Goal: Task Accomplishment & Management: Manage account settings

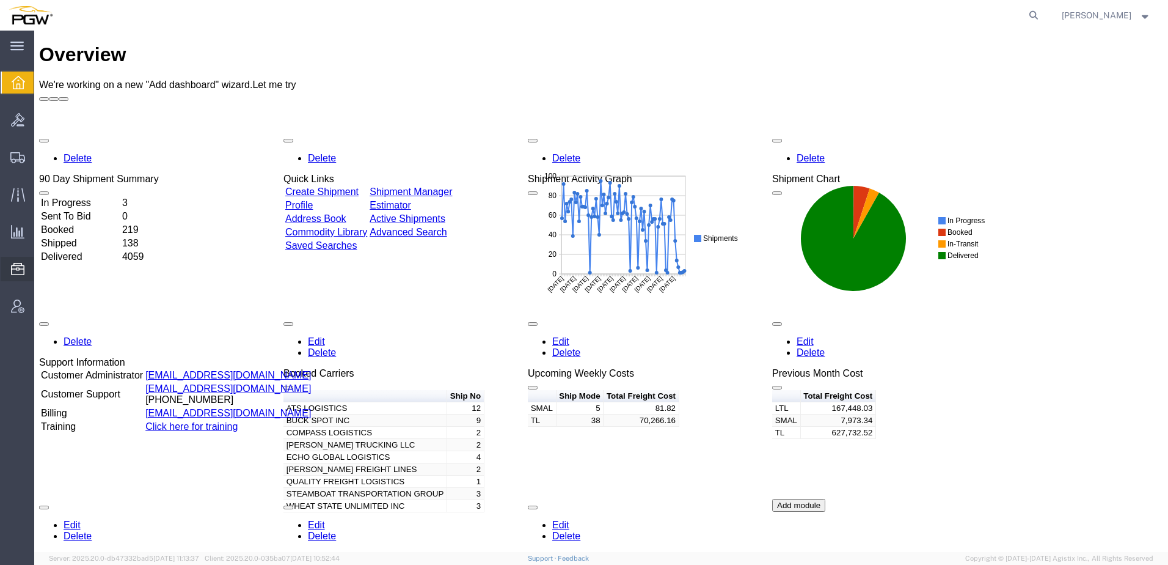
click at [0, 0] on span "Address Book" at bounding box center [0, 0] width 0 height 0
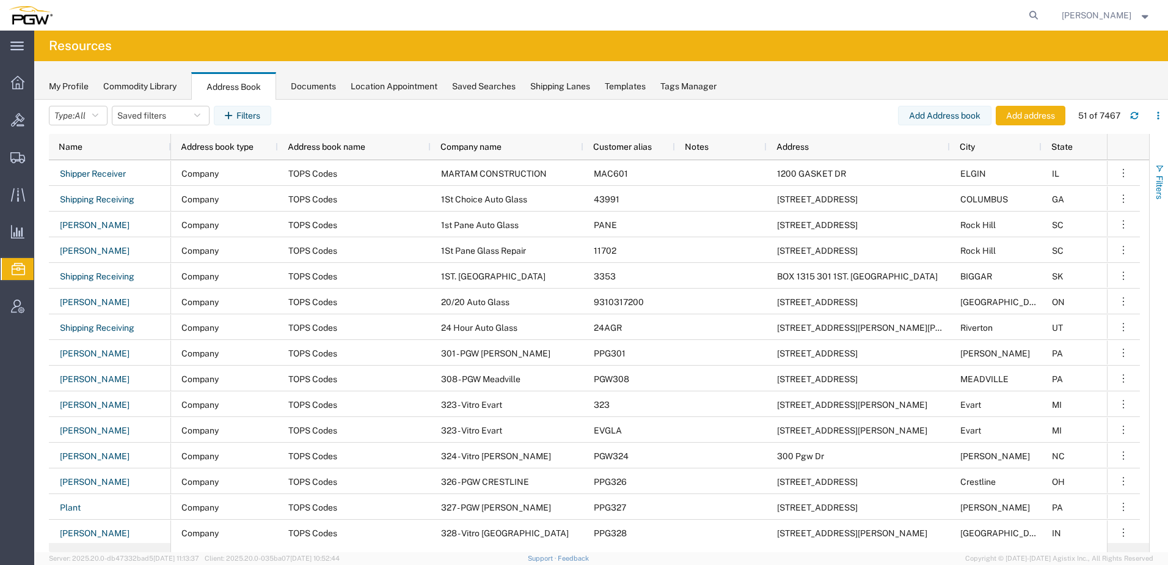
click at [1158, 172] on span "button" at bounding box center [1160, 169] width 10 height 10
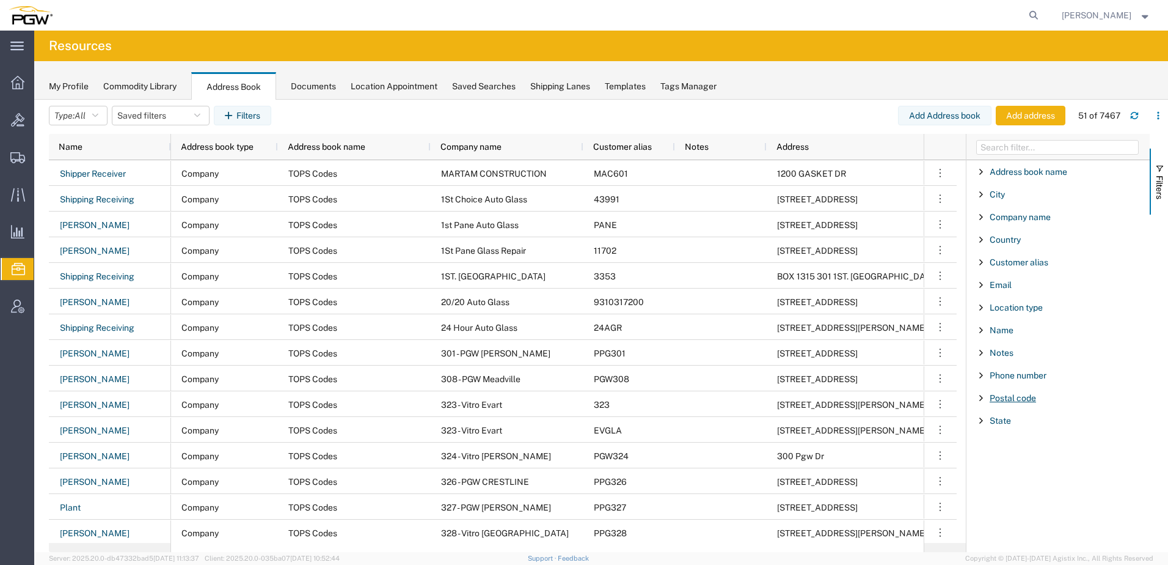
click at [1017, 399] on span "Postal code" at bounding box center [1013, 398] width 46 height 10
click at [1009, 447] on input "Filter Value" at bounding box center [1062, 449] width 160 height 15
paste input "49512"
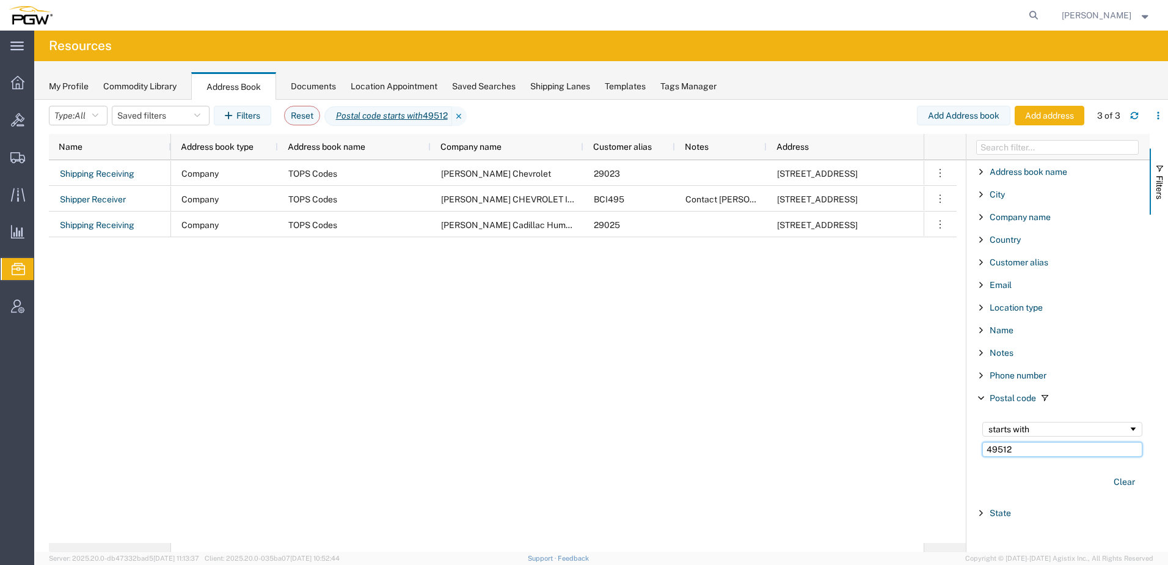
type input "49512"
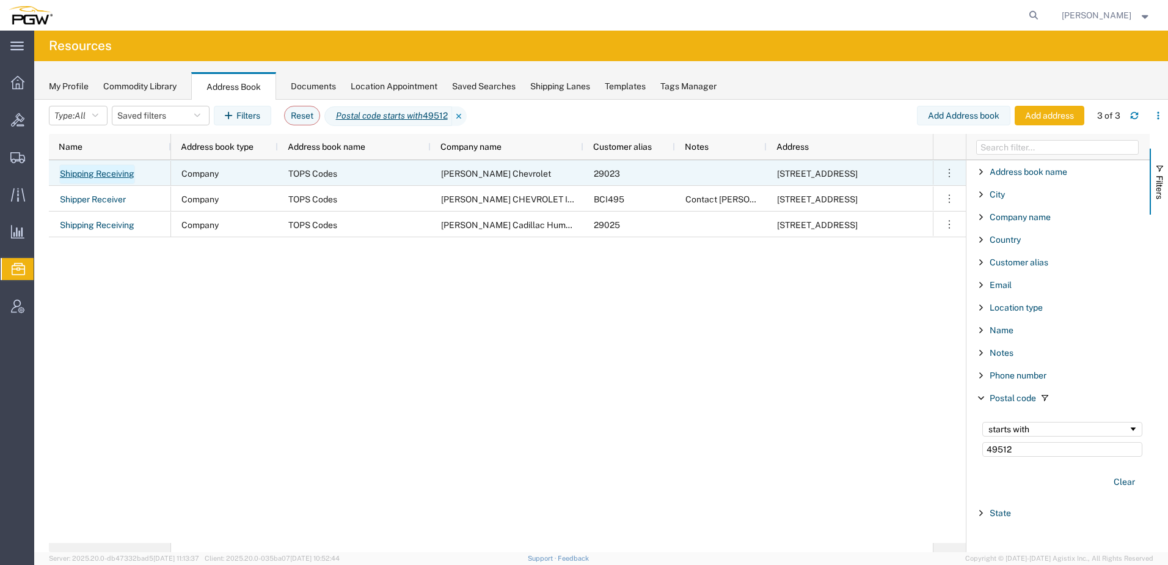
click at [105, 175] on link "Shipping Receiving" at bounding box center [97, 174] width 76 height 20
select select "COMPANY"
select select "MI"
select select "US"
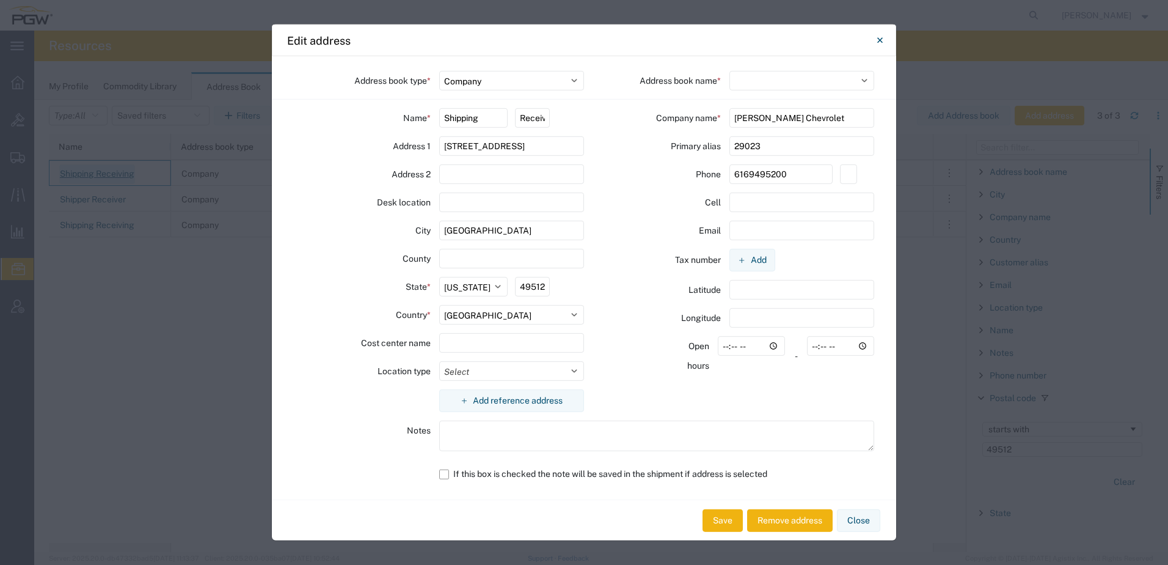
select select "17689"
drag, startPoint x: 803, startPoint y: 147, endPoint x: 470, endPoint y: 167, distance: 333.0
click at [592, 147] on div "Primary alias 29023" at bounding box center [729, 146] width 290 height 20
click at [875, 525] on button "Close" at bounding box center [858, 520] width 43 height 23
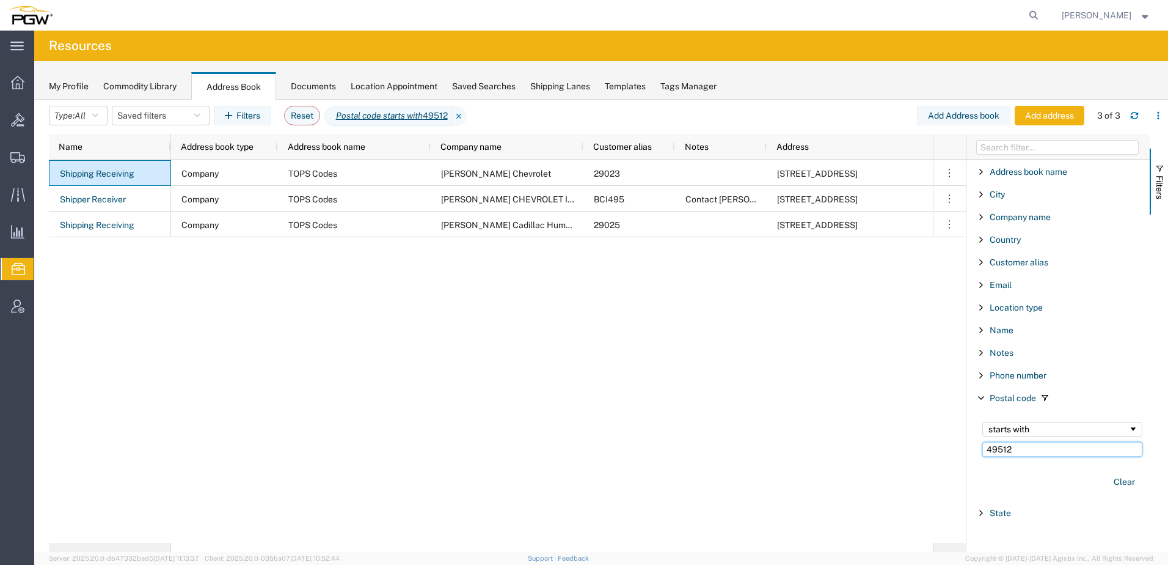
drag, startPoint x: 1027, startPoint y: 447, endPoint x: 594, endPoint y: 436, distance: 433.3
click at [601, 436] on div "Name Address book type Address book name Company name Customer alias Notes Addr…" at bounding box center [608, 343] width 1119 height 418
paste input "84016"
type input "84016"
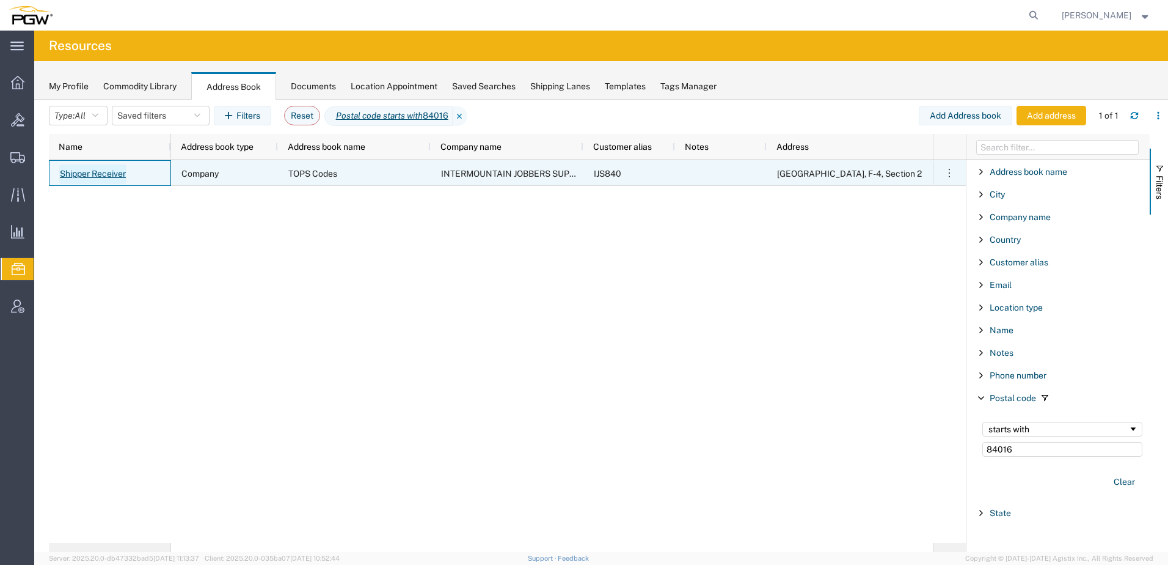
click at [111, 174] on link "Shipper Receiver" at bounding box center [92, 174] width 67 height 20
select select "US"
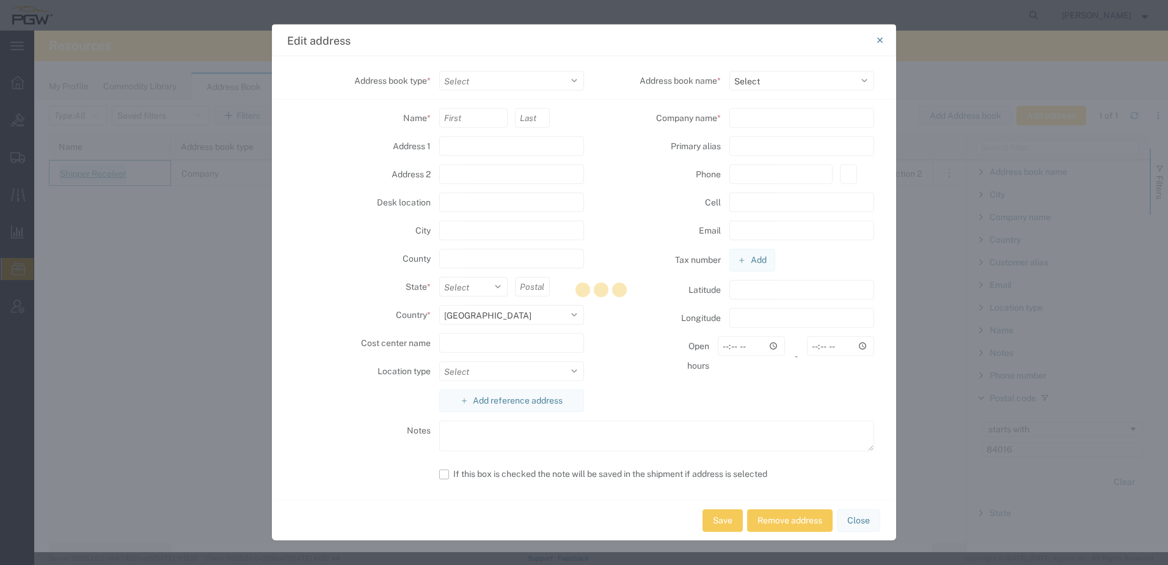
select select "COMPANY"
type input "Shipper"
type input "Receiver"
type input "[GEOGRAPHIC_DATA], F-4, Section 2"
type input "CLEARFIELD"
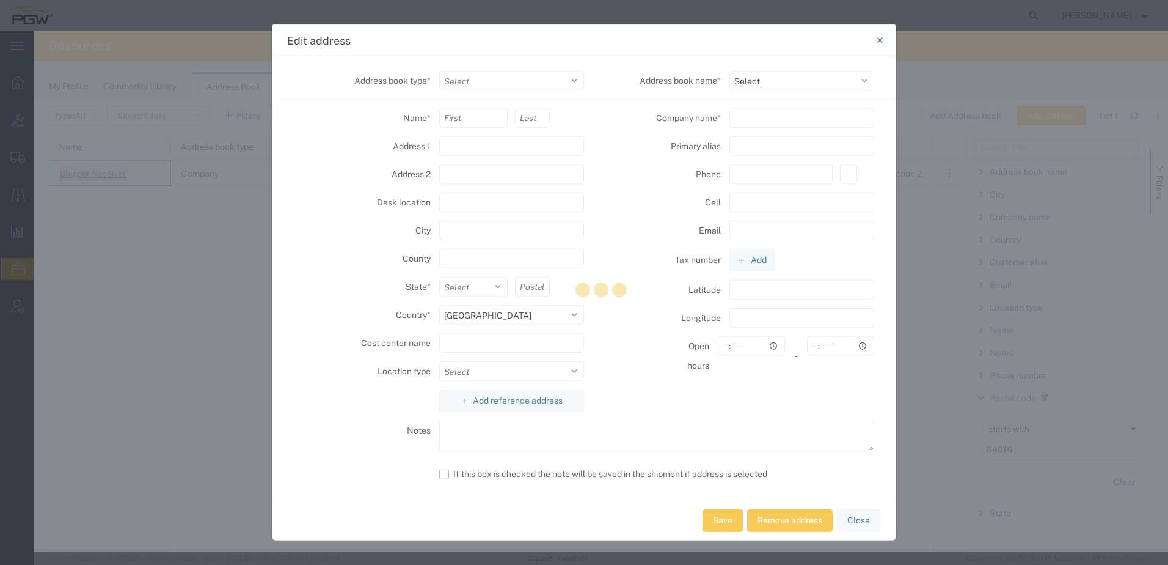
type input "84016"
select select
type input "INTERMOUNTAIN JOBBERS SUPPLY"
type input "IJS840"
type input "[PHONE_NUMBER]"
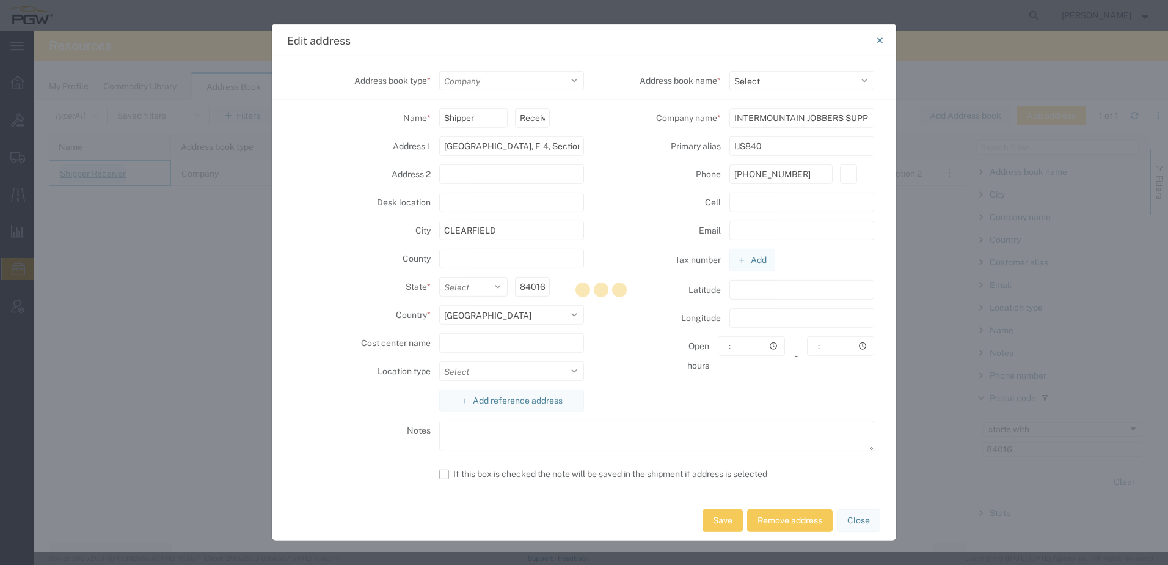
select select "17689"
select select "UT"
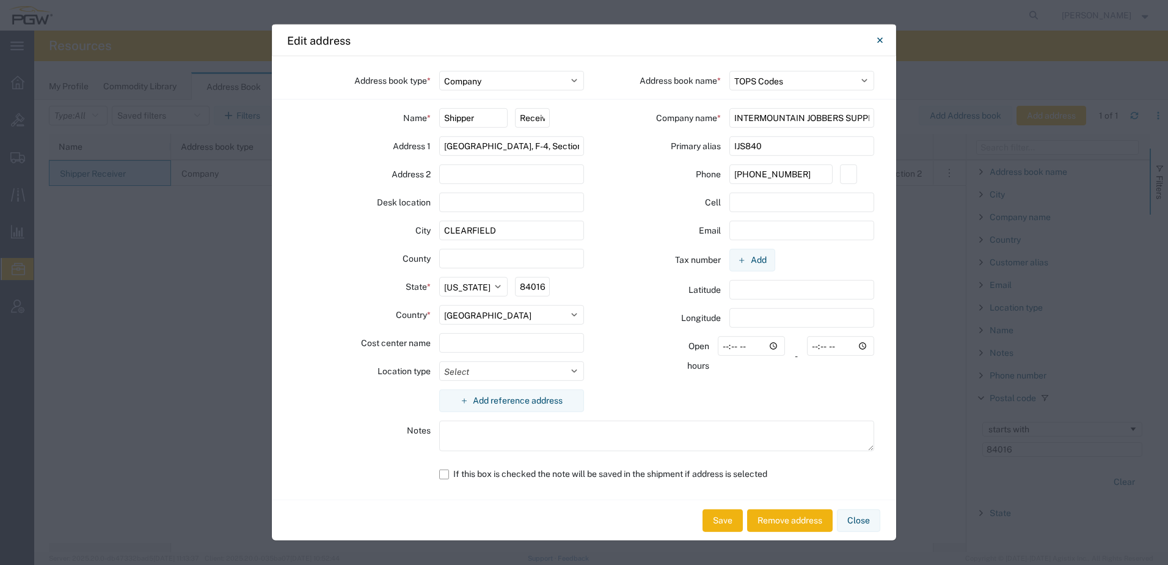
drag, startPoint x: 806, startPoint y: 144, endPoint x: 231, endPoint y: 153, distance: 575.0
click at [309, 145] on div "Address book type * Select Location Company Personal Other Shared Address book …" at bounding box center [584, 277] width 624 height 443
click at [862, 524] on button "Close" at bounding box center [858, 520] width 43 height 23
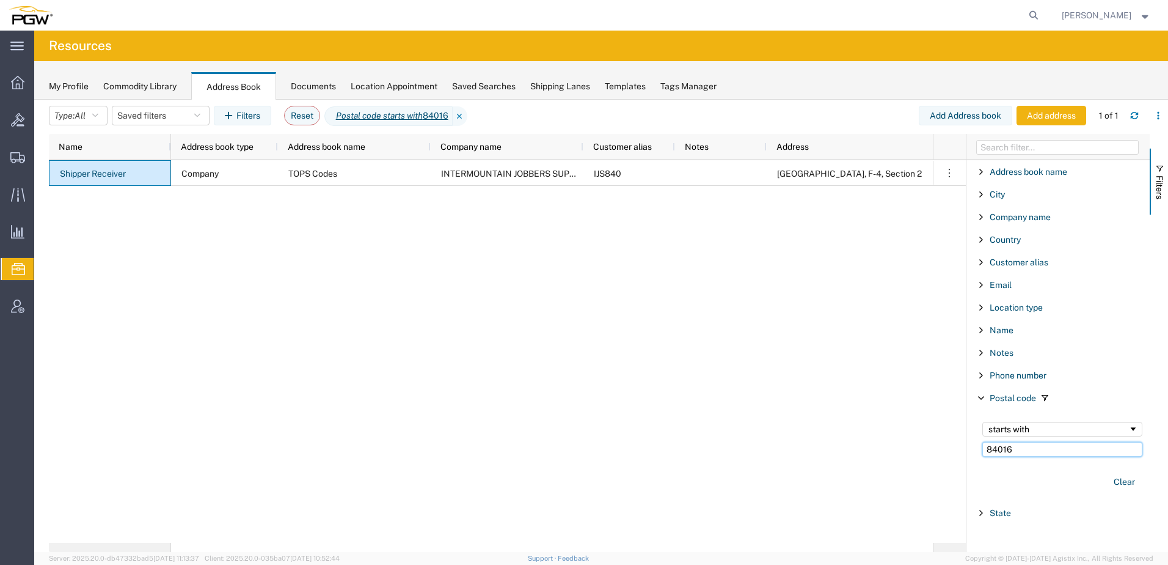
drag, startPoint x: 1051, startPoint y: 451, endPoint x: 696, endPoint y: 436, distance: 355.3
click at [650, 450] on div "Name Address book type Address book name Company name Customer alias Notes Addr…" at bounding box center [608, 343] width 1119 height 418
paste input "65714"
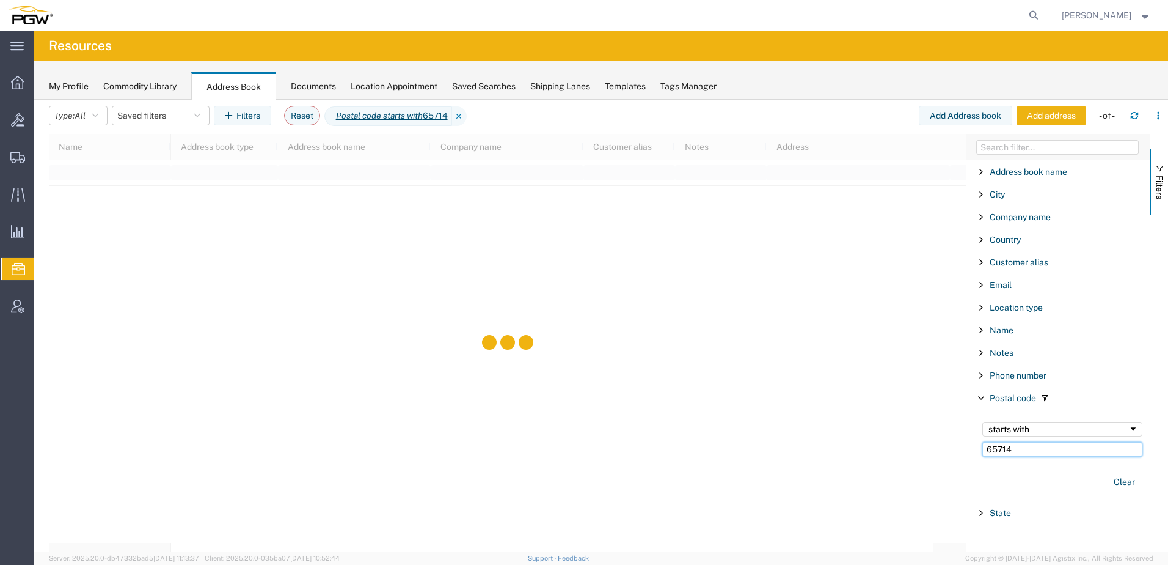
type input "65714"
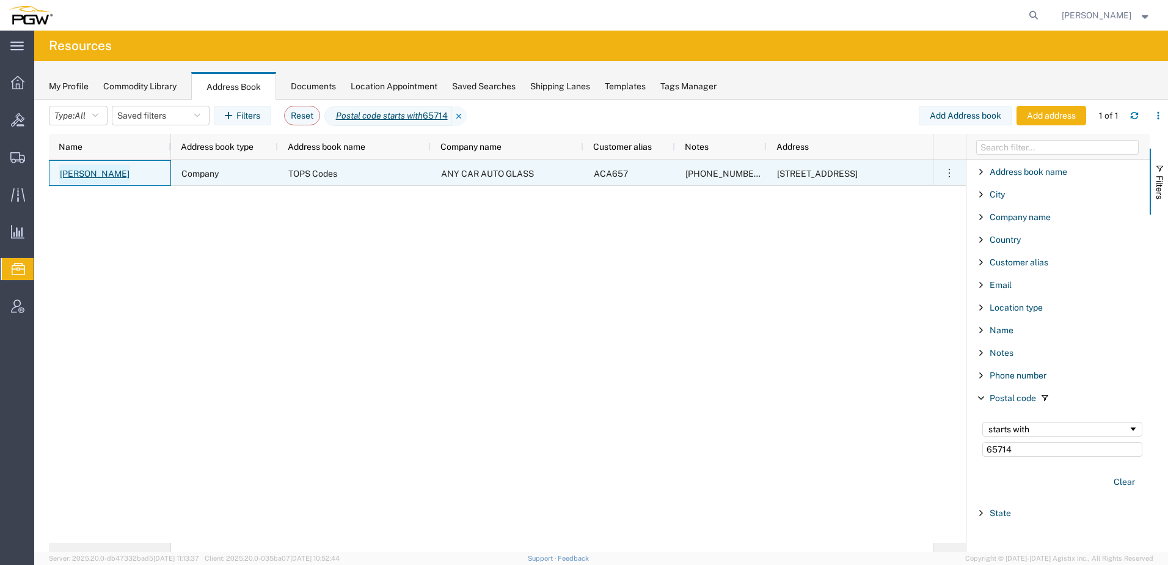
click at [95, 170] on link "[PERSON_NAME]" at bounding box center [94, 174] width 71 height 20
select select "COMPANY"
select select "17689"
select select "MO"
select select "US"
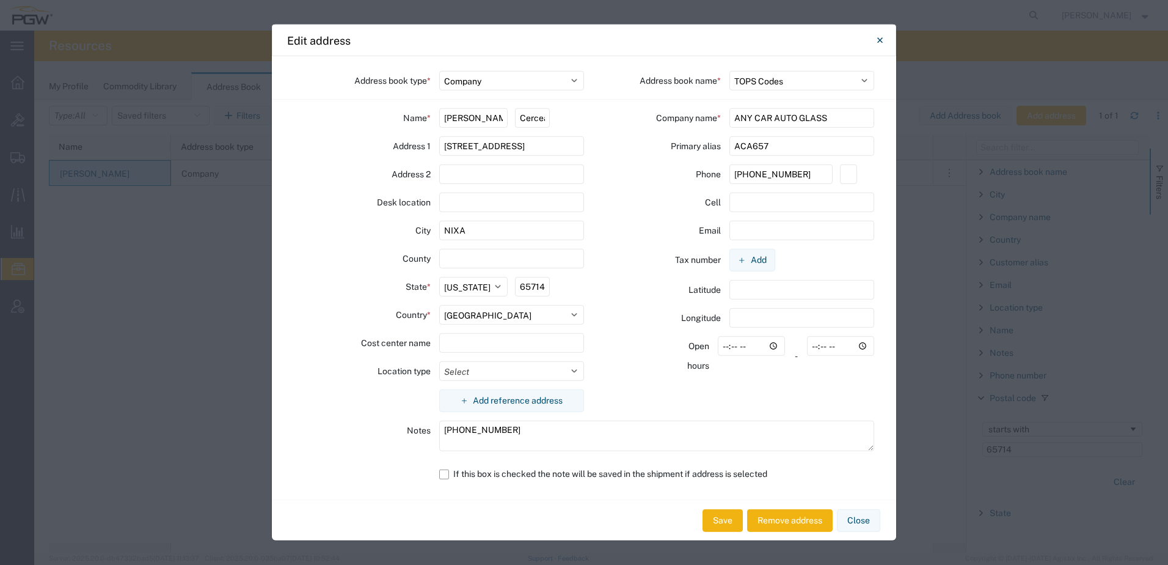
drag, startPoint x: 805, startPoint y: 145, endPoint x: 172, endPoint y: 153, distance: 633.6
click at [192, 152] on div "Edit address Address book type * Select Location Company Personal Other Shared …" at bounding box center [584, 282] width 1168 height 565
click at [877, 517] on button "Close" at bounding box center [858, 520] width 43 height 23
